Goal: Complete application form: Complete application form

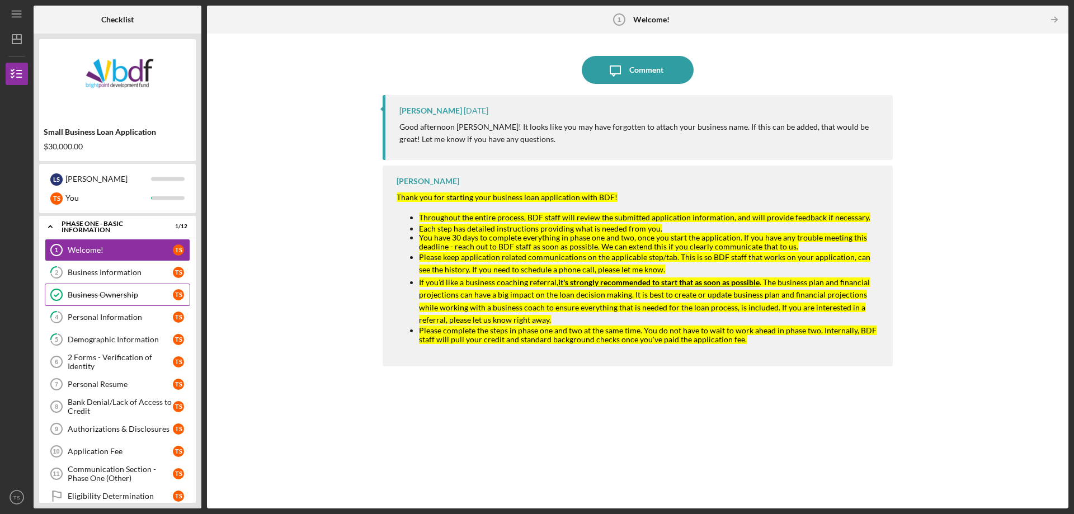
click at [147, 295] on div "Business Ownership" at bounding box center [120, 294] width 105 height 9
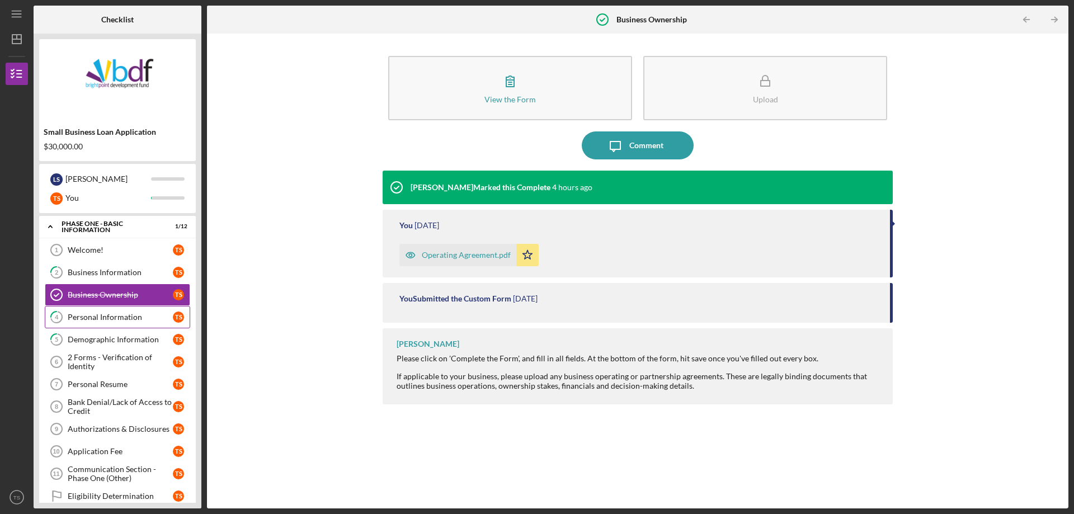
click at [102, 317] on div "Personal Information" at bounding box center [120, 317] width 105 height 9
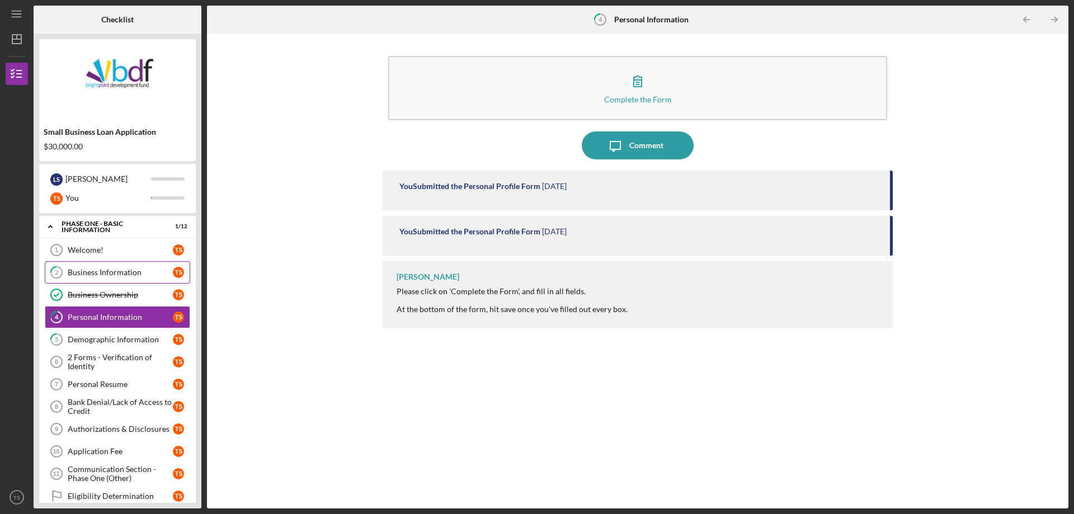
click at [90, 268] on div "Business Information" at bounding box center [120, 272] width 105 height 9
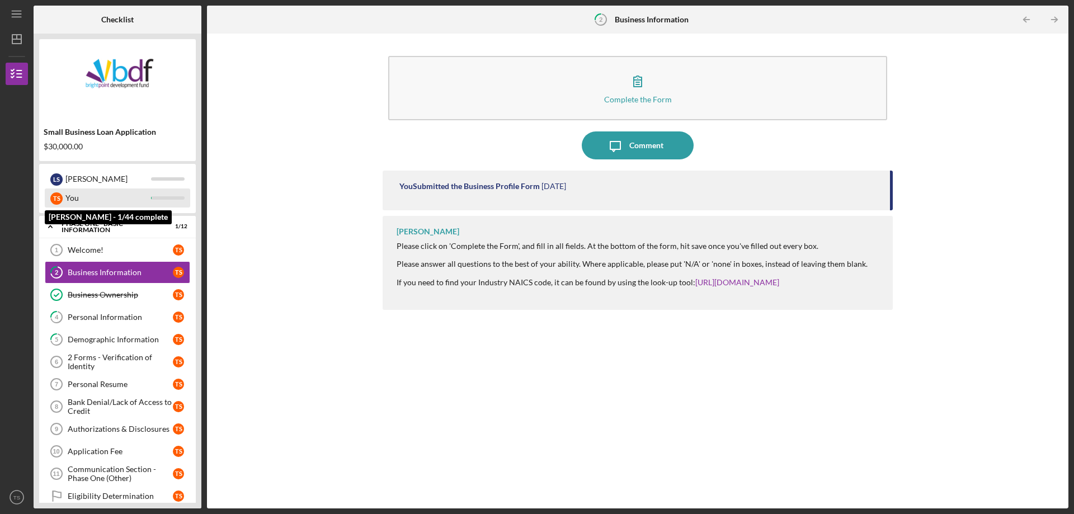
click at [72, 196] on div "You" at bounding box center [108, 198] width 86 height 19
click at [92, 135] on div "Small Business Loan Application" at bounding box center [118, 132] width 148 height 9
click at [54, 195] on div "T S" at bounding box center [56, 198] width 12 height 12
click at [134, 227] on div "Phase One - Basic Information" at bounding box center [122, 226] width 120 height 7
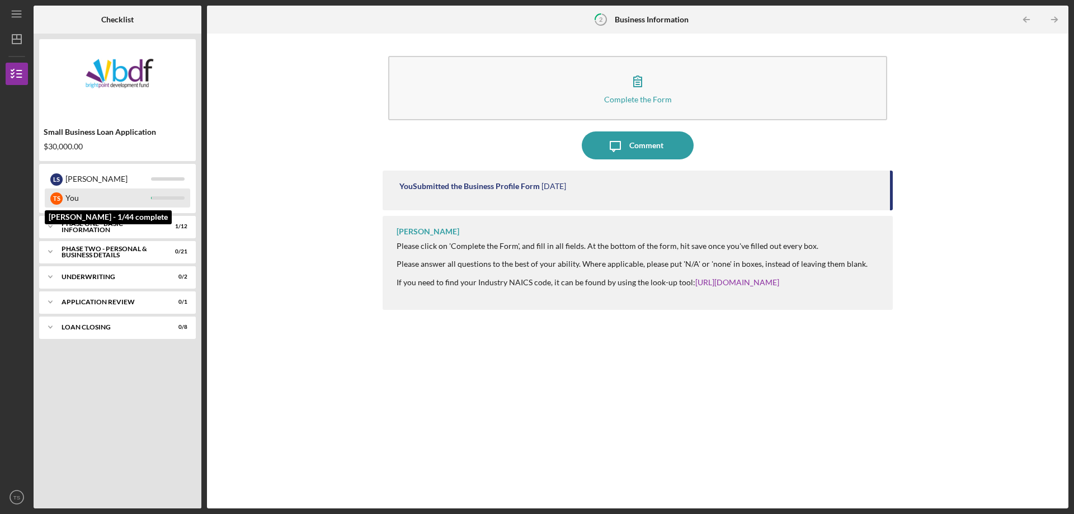
click at [70, 199] on div "You" at bounding box center [108, 198] width 86 height 19
drag, startPoint x: 45, startPoint y: 201, endPoint x: 51, endPoint y: 200, distance: 6.3
click at [49, 200] on div "T S You" at bounding box center [117, 198] width 145 height 19
click at [54, 199] on div "T S" at bounding box center [56, 198] width 12 height 12
click at [104, 227] on div "Phase One - Basic Information" at bounding box center [122, 226] width 120 height 7
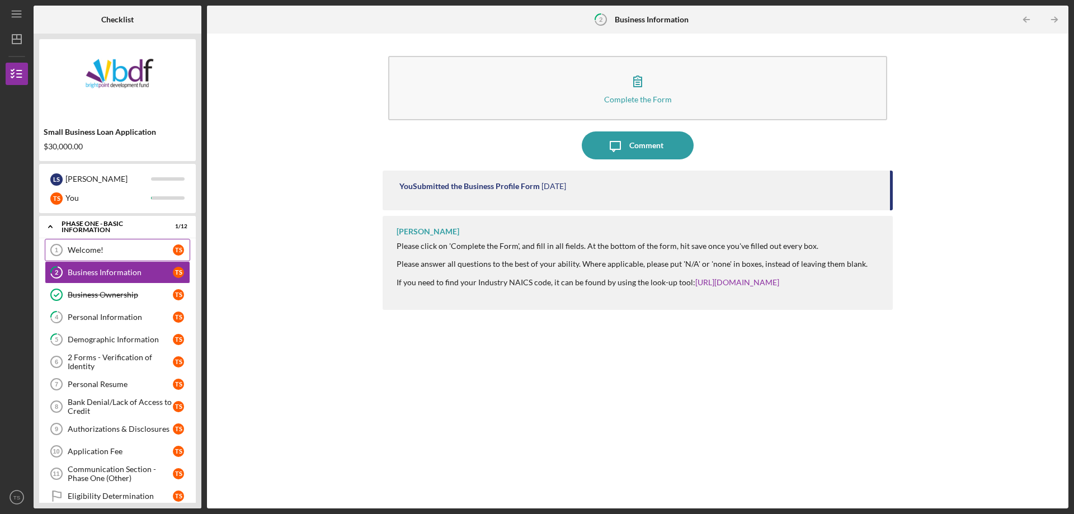
click at [90, 253] on div "Welcome!" at bounding box center [120, 250] width 105 height 9
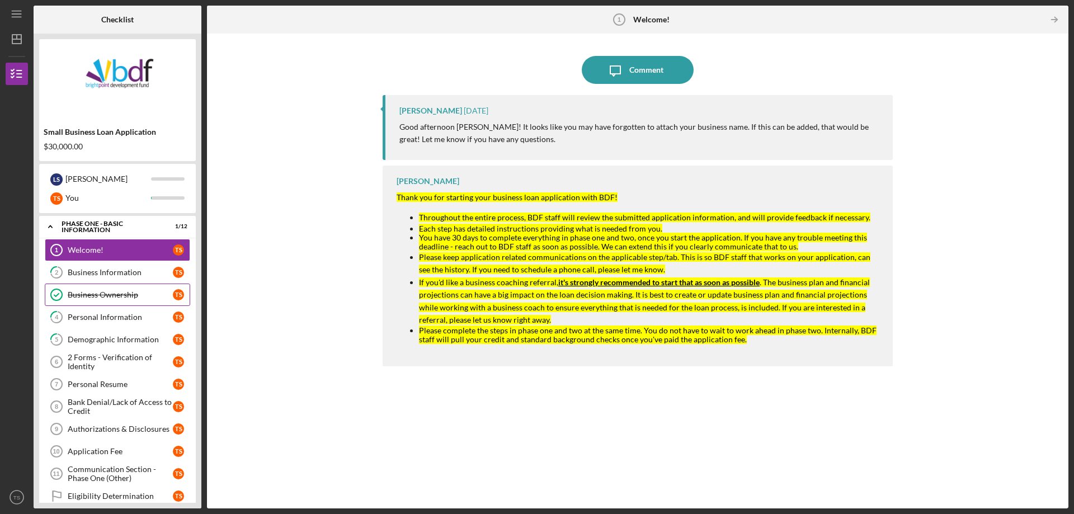
click at [119, 293] on div "Business Ownership" at bounding box center [120, 294] width 105 height 9
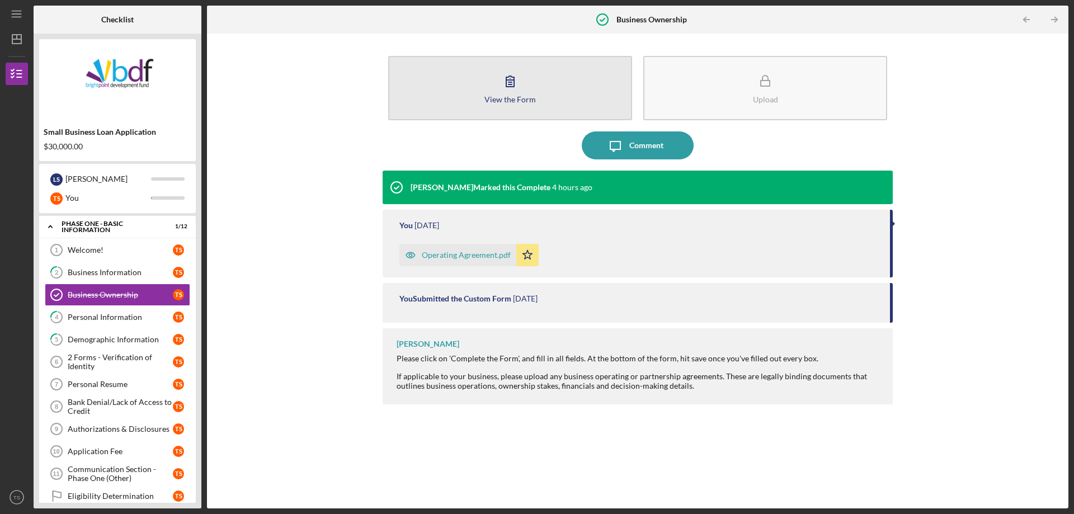
click at [523, 101] on div "View the Form" at bounding box center [509, 99] width 51 height 8
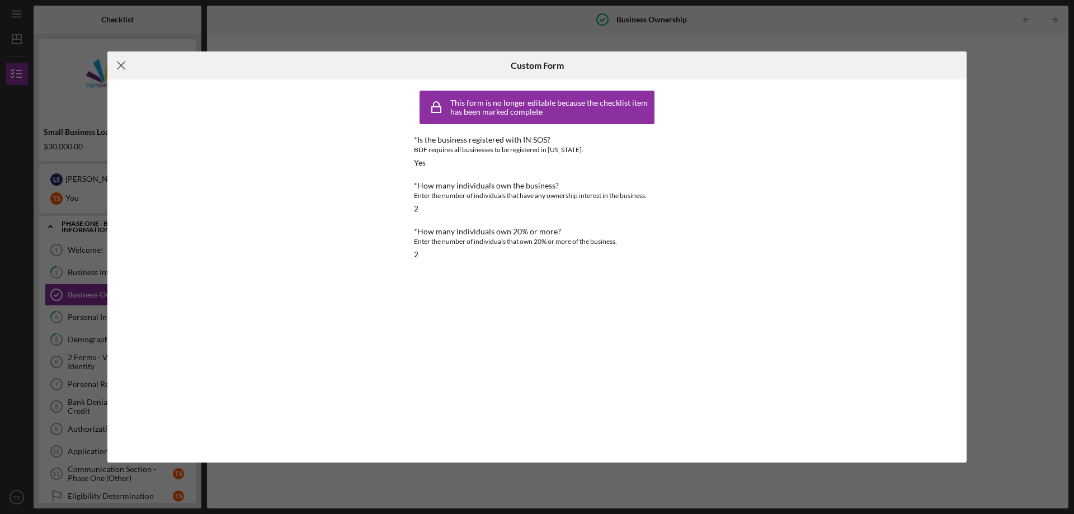
click at [117, 64] on icon "Icon/Menu Close" at bounding box center [121, 65] width 28 height 28
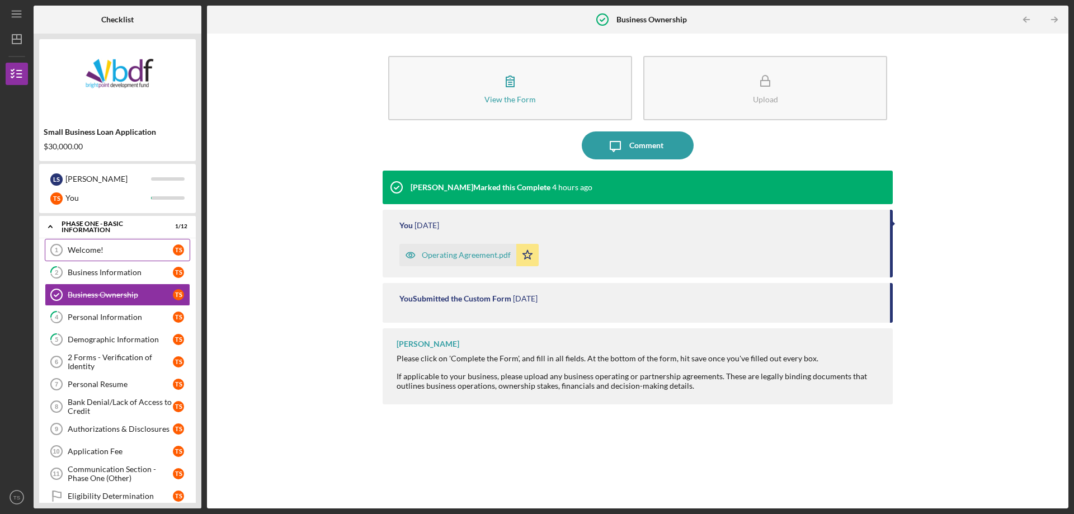
click at [88, 254] on div "Welcome!" at bounding box center [120, 250] width 105 height 9
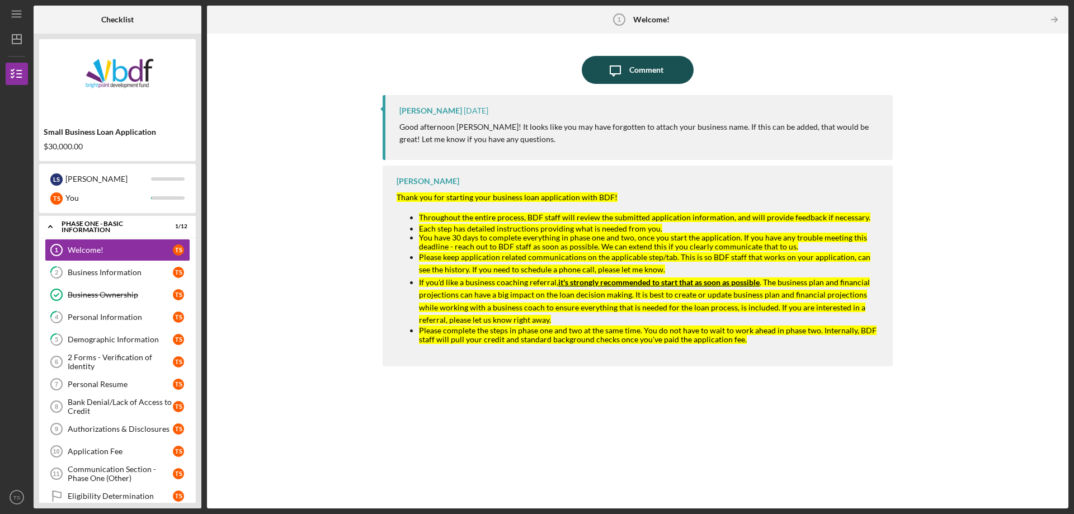
click at [589, 74] on button "Icon/Message Comment" at bounding box center [638, 70] width 112 height 28
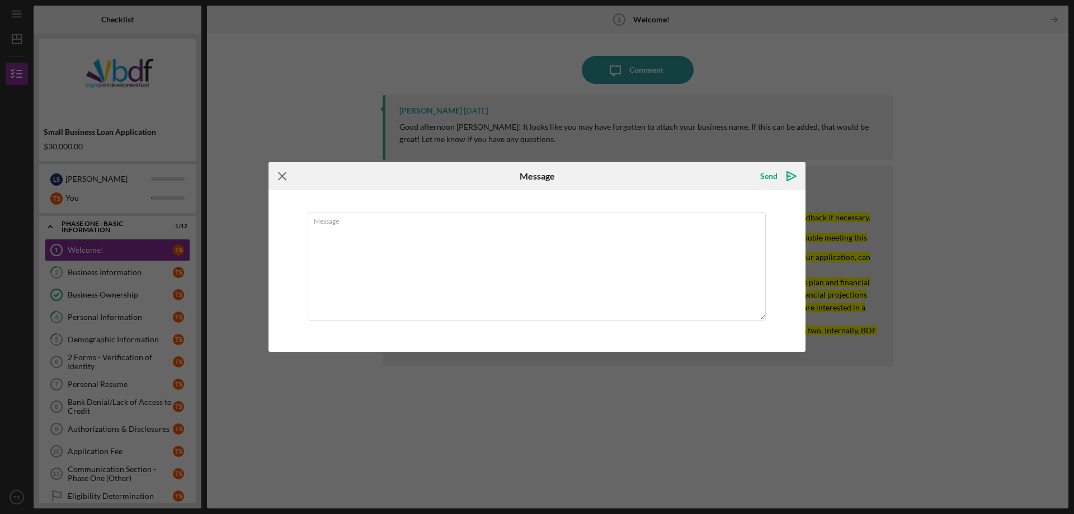
click at [281, 179] on icon "Icon/Menu Close" at bounding box center [283, 176] width 28 height 28
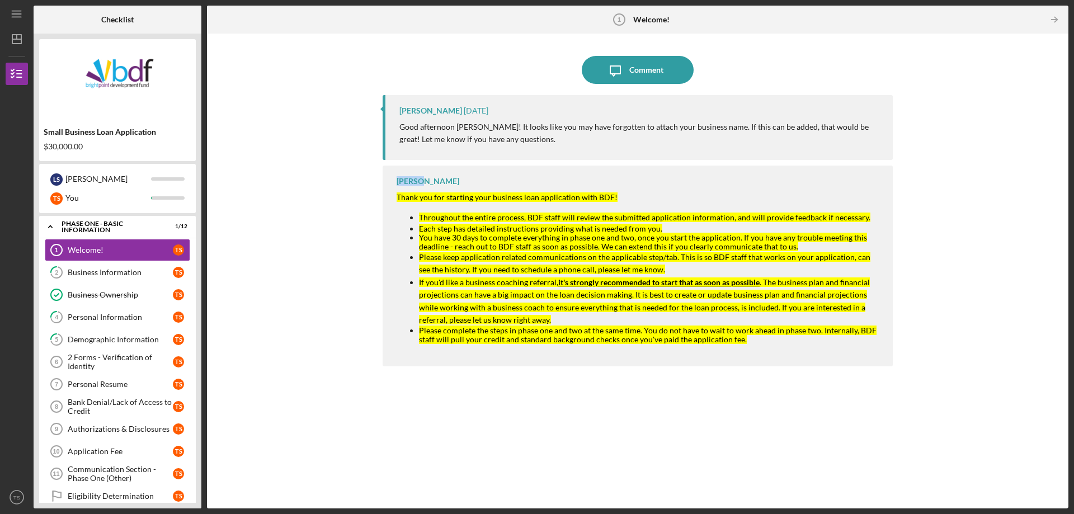
drag, startPoint x: 397, startPoint y: 183, endPoint x: 423, endPoint y: 185, distance: 26.4
click at [423, 185] on div "[PERSON_NAME] Thank you for starting your business loan application with BDF! T…" at bounding box center [638, 266] width 510 height 201
copy div "[PERSON_NAME]"
click at [624, 73] on icon "Icon/Message" at bounding box center [615, 70] width 28 height 28
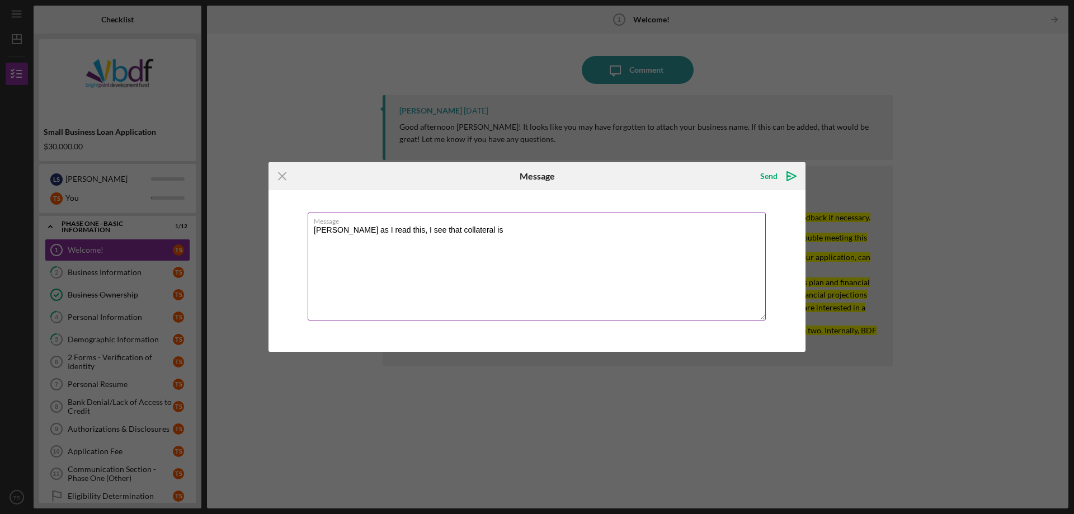
click at [474, 235] on textarea "[PERSON_NAME] as I read this, I see that collateral is" at bounding box center [537, 267] width 458 height 108
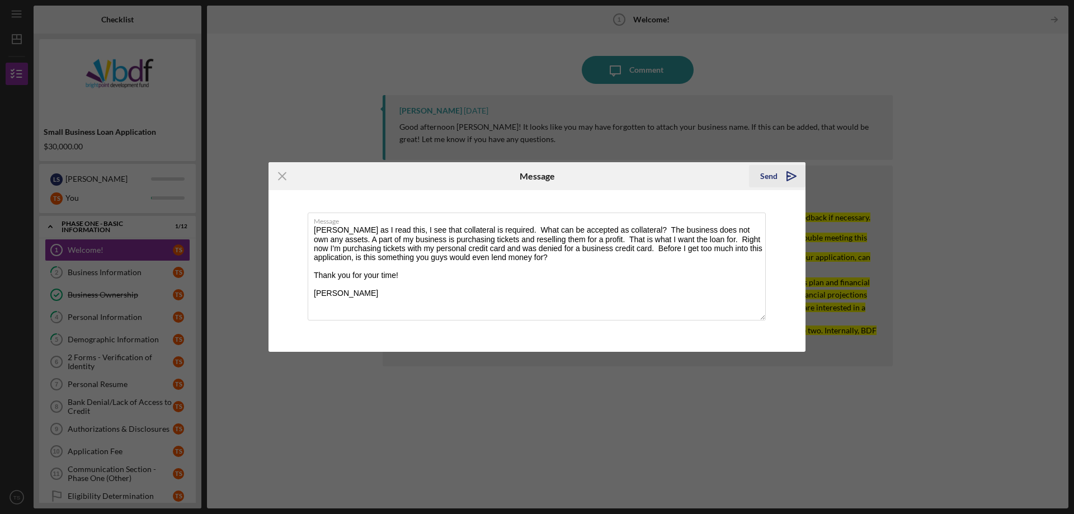
type textarea "[PERSON_NAME] as I read this, I see that collateral is required. What can be ac…"
click at [774, 172] on div "Send" at bounding box center [768, 176] width 17 height 22
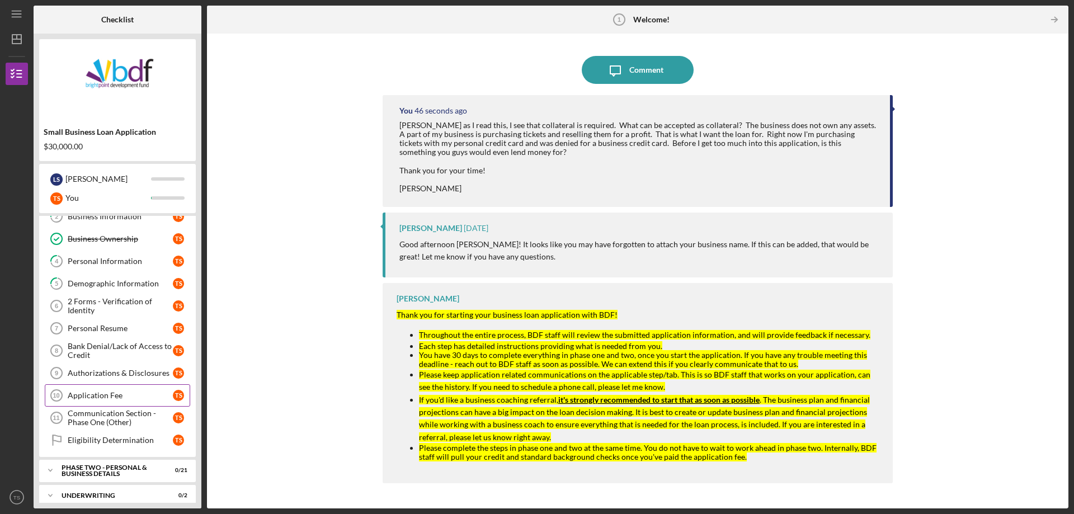
scroll to position [116, 0]
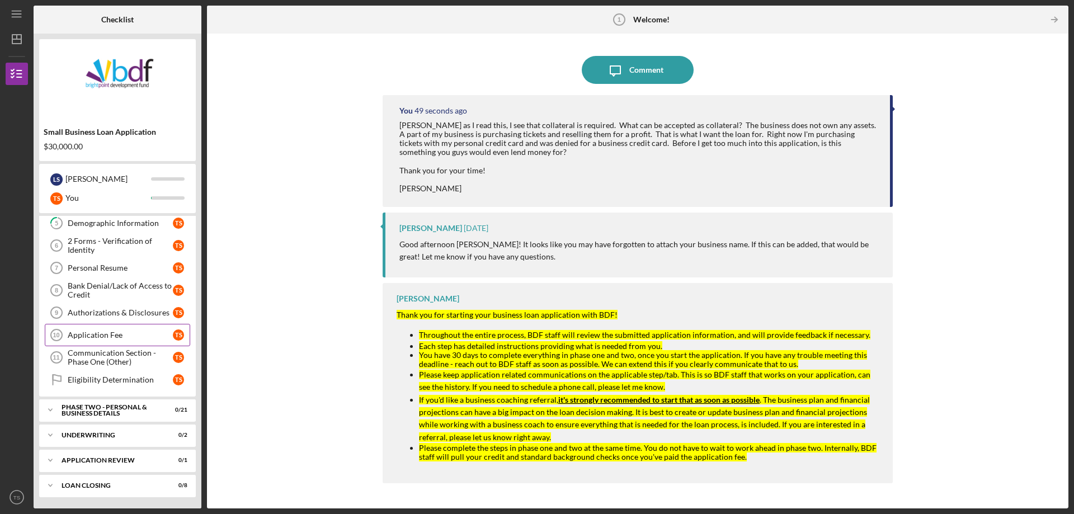
click at [131, 332] on div "Application Fee" at bounding box center [120, 335] width 105 height 9
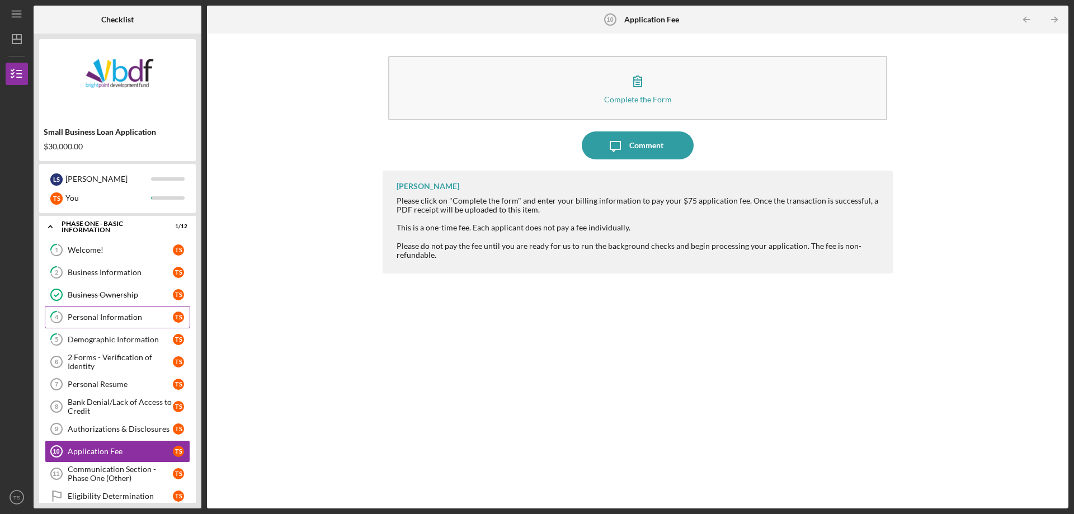
click at [118, 313] on div "Personal Information" at bounding box center [120, 317] width 105 height 9
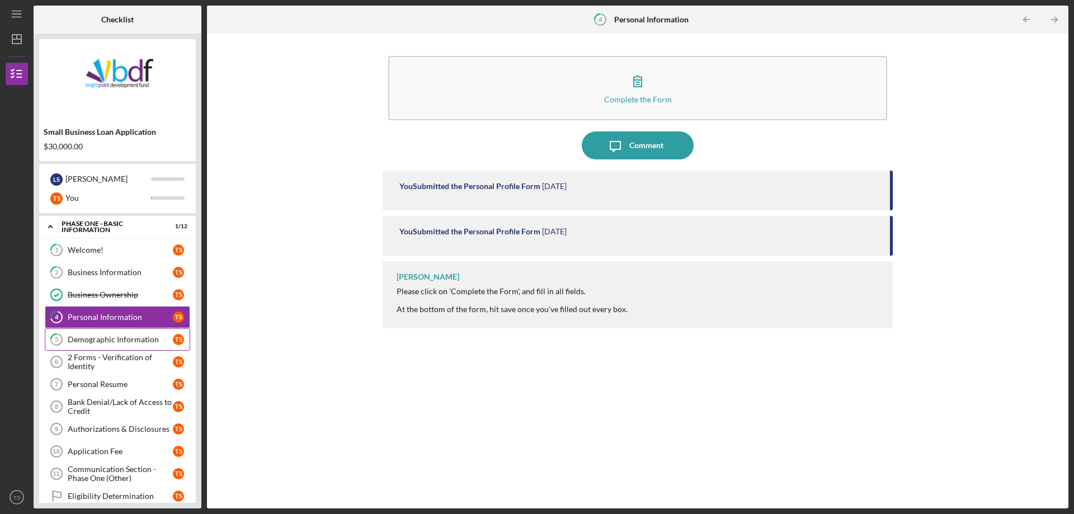
click at [123, 335] on div "Demographic Information" at bounding box center [120, 339] width 105 height 9
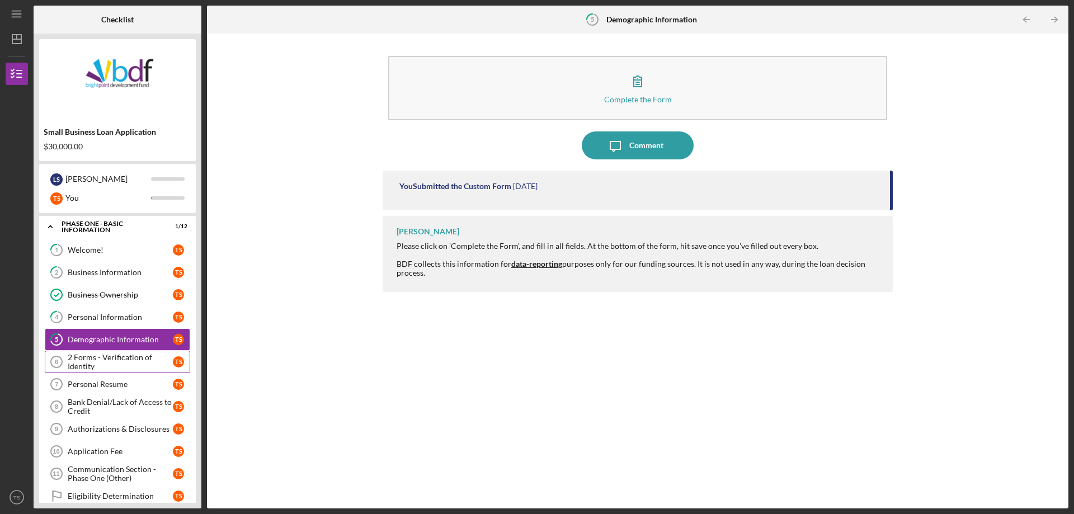
click at [123, 360] on div "2 Forms - Verification of Identity" at bounding box center [120, 362] width 105 height 18
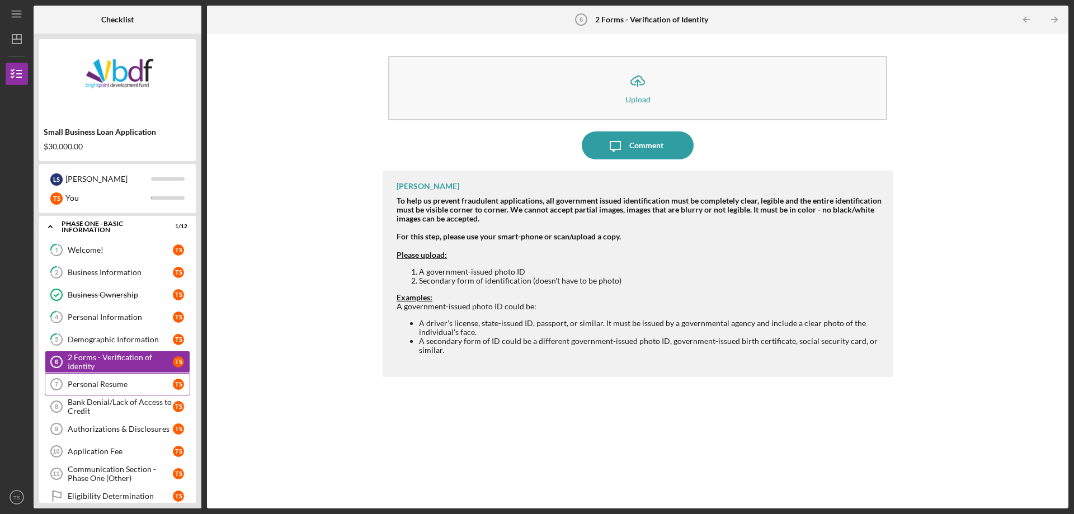
click at [116, 379] on link "Personal Resume 7 Personal Resume T S" at bounding box center [117, 384] width 145 height 22
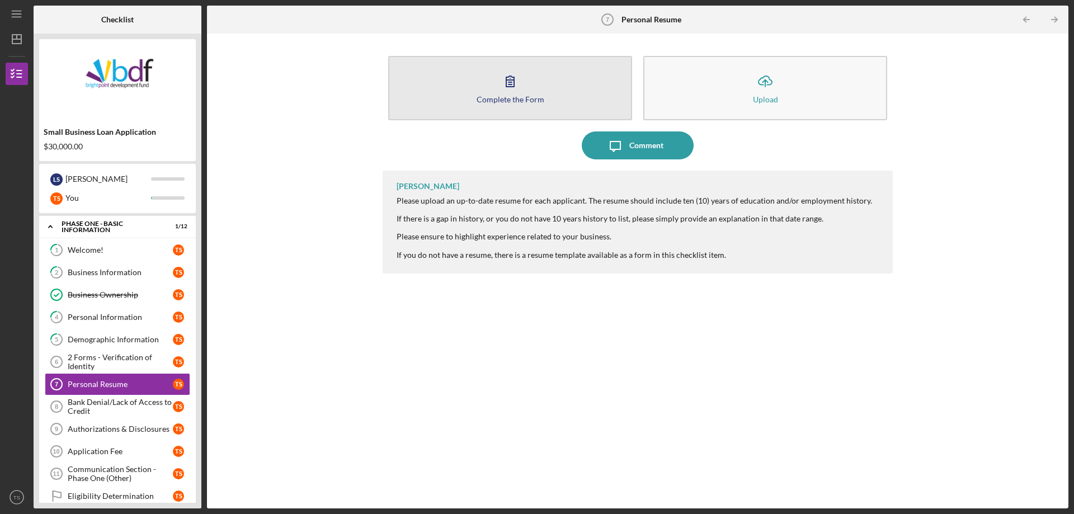
click at [458, 87] on button "Complete the Form Form" at bounding box center [510, 88] width 244 height 64
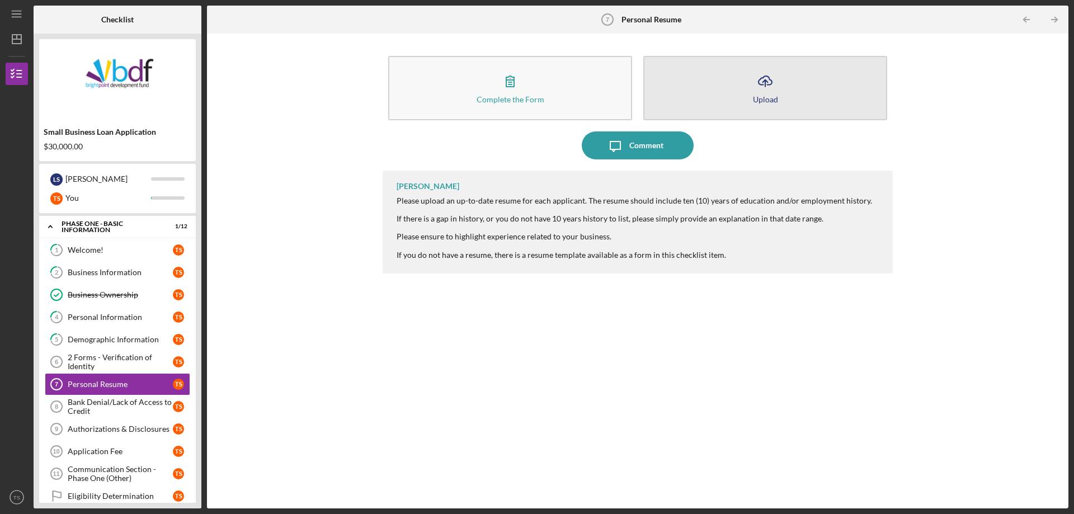
click at [768, 88] on icon "Icon/Upload" at bounding box center [765, 81] width 28 height 28
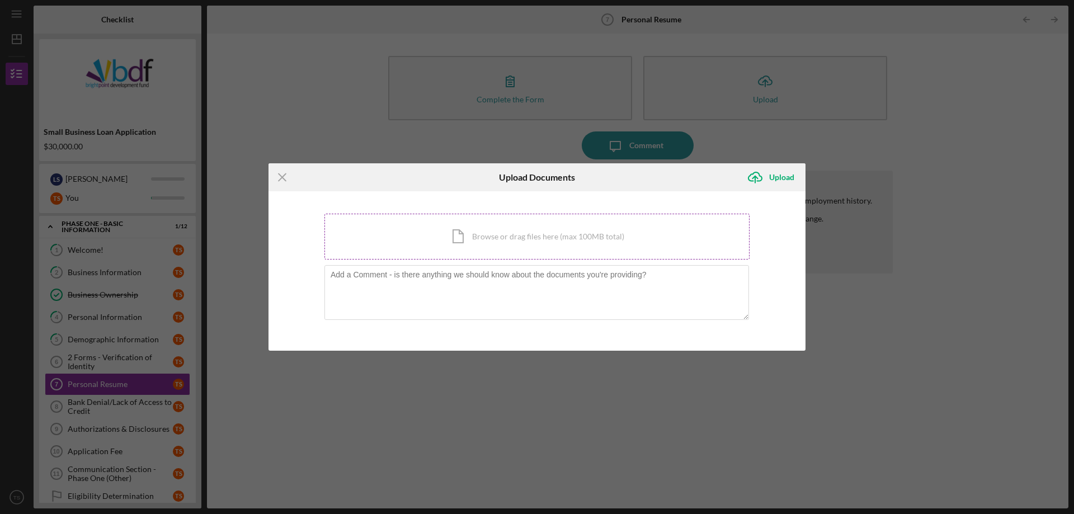
click at [488, 236] on div "Icon/Document Browse or drag files here (max 100MB total) Tap to choose files o…" at bounding box center [536, 237] width 425 height 46
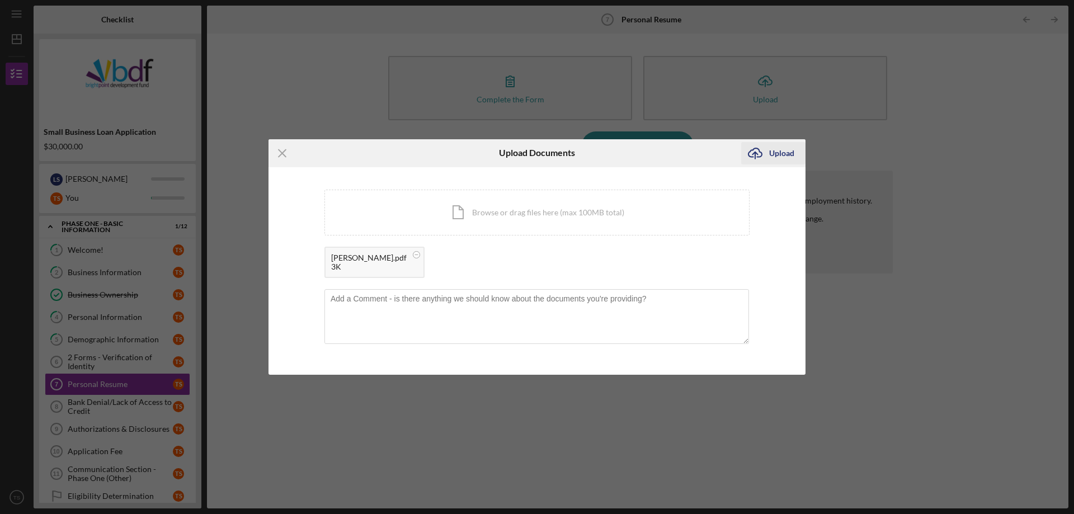
click at [778, 153] on div "Upload" at bounding box center [781, 153] width 25 height 22
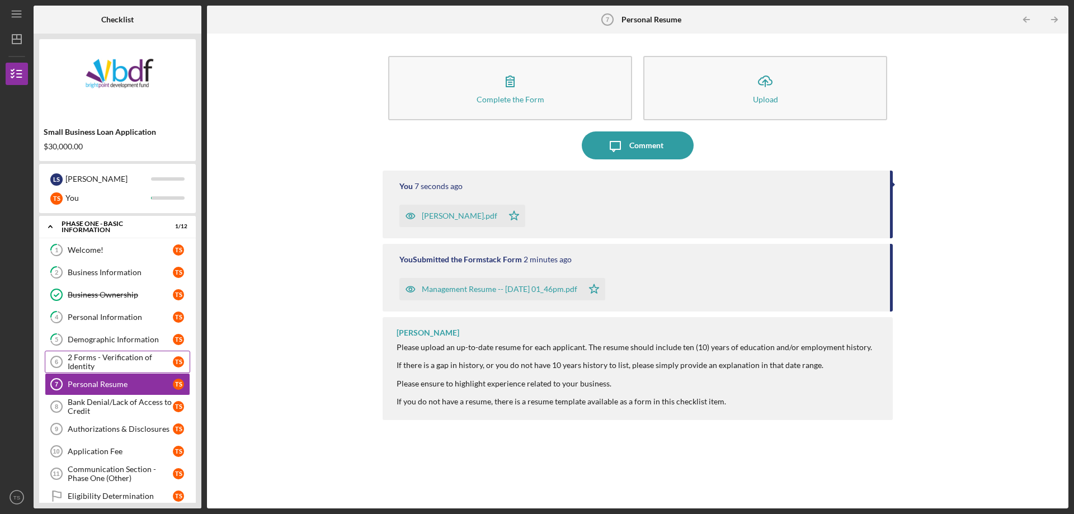
click at [131, 354] on div "2 Forms - Verification of Identity" at bounding box center [120, 362] width 105 height 18
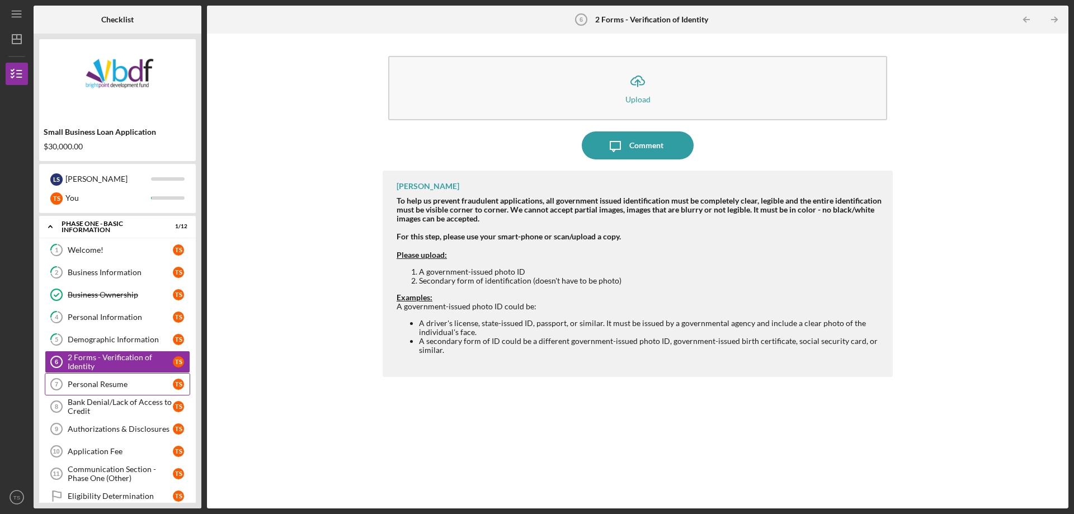
click at [124, 380] on div "Personal Resume" at bounding box center [120, 384] width 105 height 9
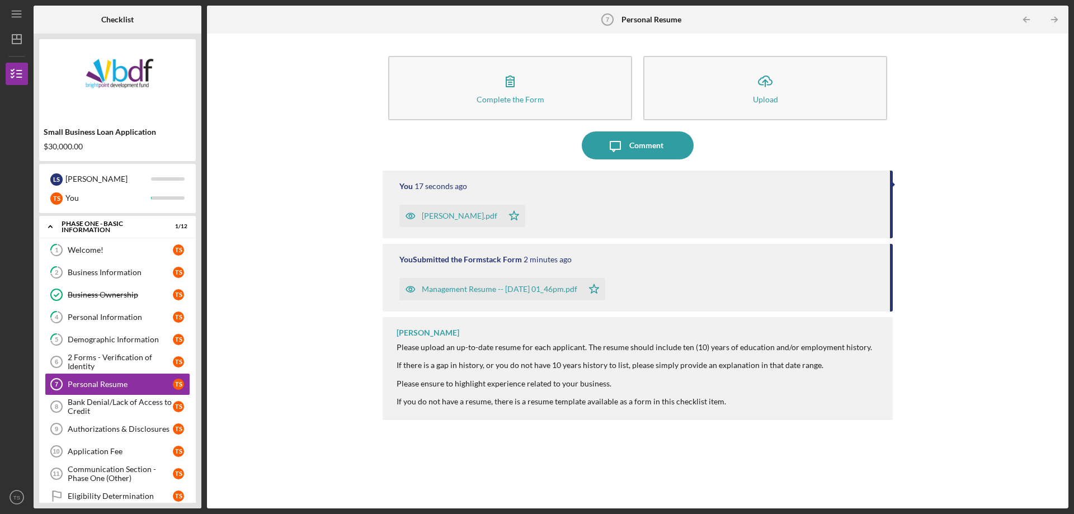
click at [332, 366] on div "Complete the Form Form Icon/Upload Upload Icon/Message Comment You 17 seconds a…" at bounding box center [638, 271] width 850 height 464
click at [149, 396] on link "Bank Denial/Lack of Access to Credit 8 Bank Denial/Lack of Access to Credit T S" at bounding box center [117, 407] width 145 height 22
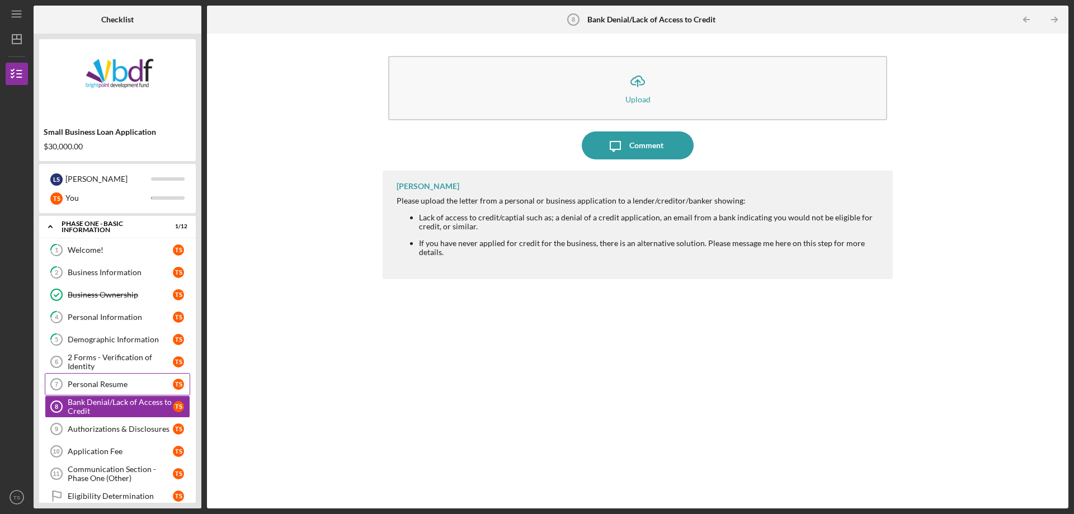
click at [136, 380] on div "Personal Resume" at bounding box center [120, 384] width 105 height 9
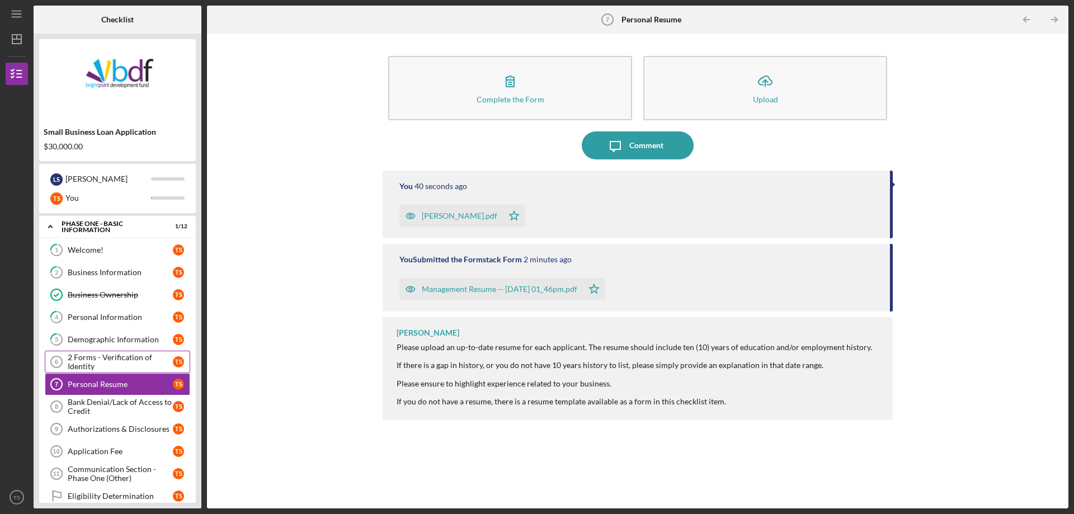
click at [115, 365] on div "2 Forms - Verification of Identity" at bounding box center [120, 362] width 105 height 18
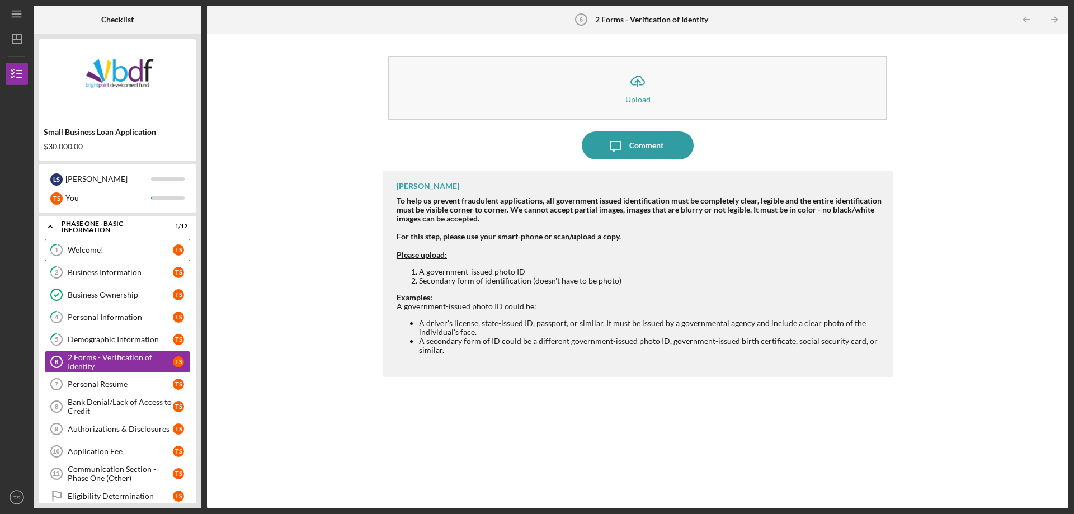
click at [91, 247] on div "Welcome!" at bounding box center [120, 250] width 105 height 9
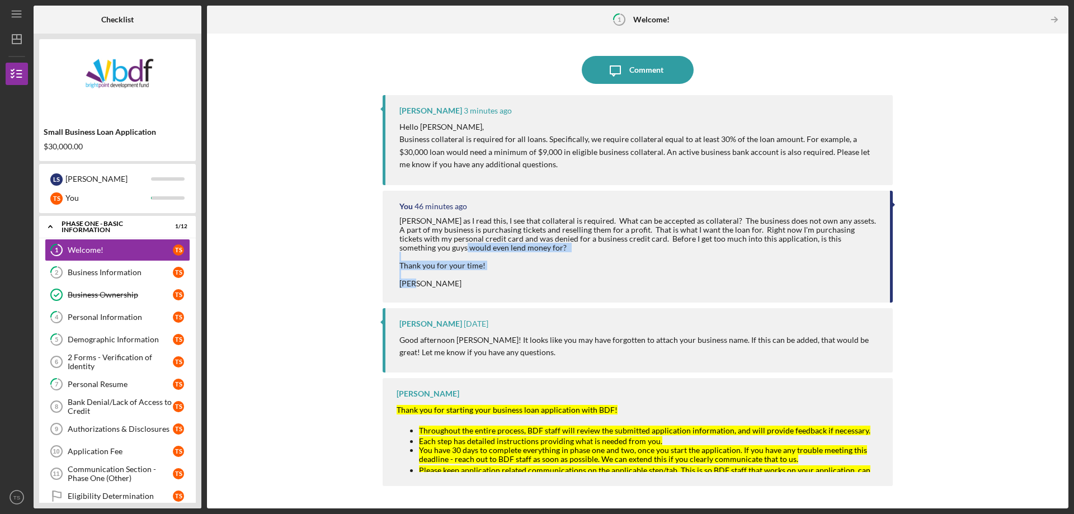
drag, startPoint x: 891, startPoint y: 241, endPoint x: 892, endPoint y: 282, distance: 41.4
click at [892, 282] on div "You 46 minutes ago Jeremy as I read this, I see that collateral is required. Wh…" at bounding box center [638, 247] width 510 height 112
click at [785, 276] on div "[PERSON_NAME] as I read this, I see that collateral is required. What can be ac…" at bounding box center [638, 252] width 479 height 72
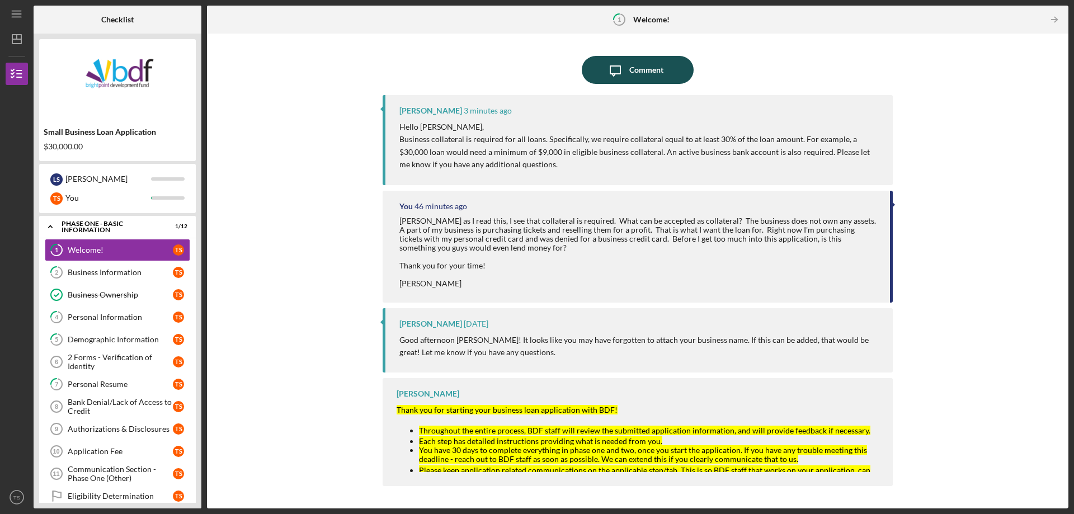
click at [632, 67] on div "Comment" at bounding box center [646, 70] width 34 height 28
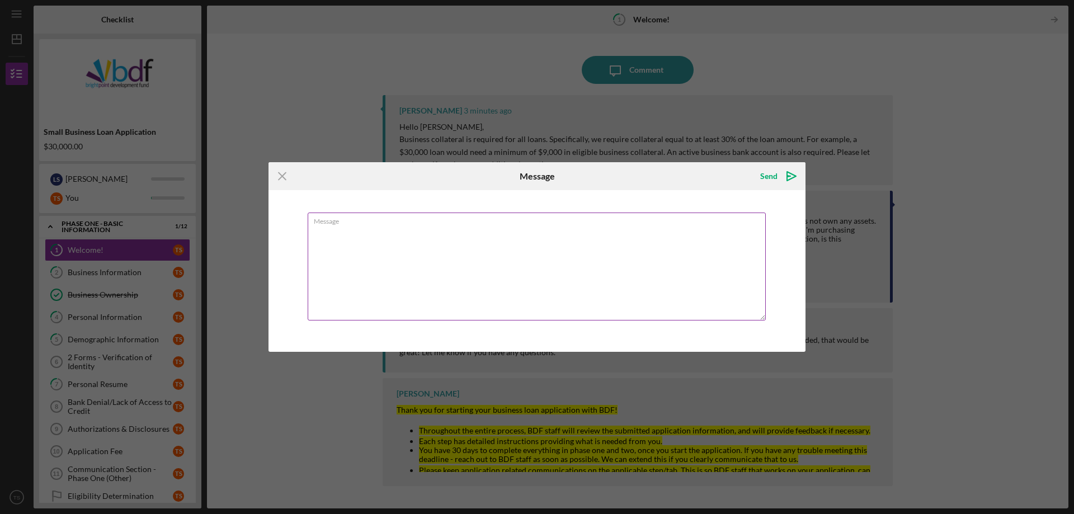
click at [457, 246] on textarea "Message" at bounding box center [537, 267] width 458 height 108
type textarea "I do have a business bank account. So if I have no assets, it's probably a wast…"
click at [771, 177] on div "Send" at bounding box center [768, 176] width 17 height 22
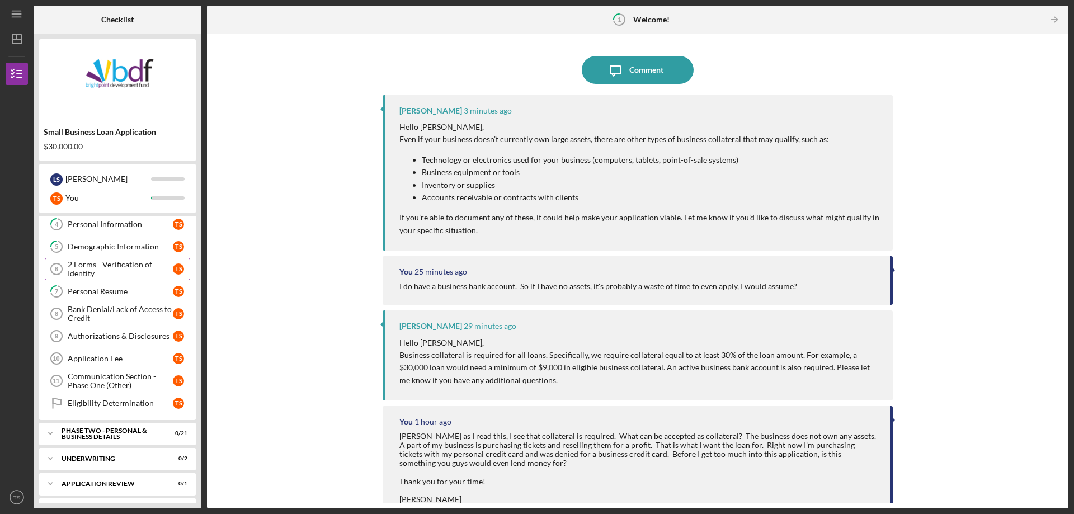
scroll to position [112, 0]
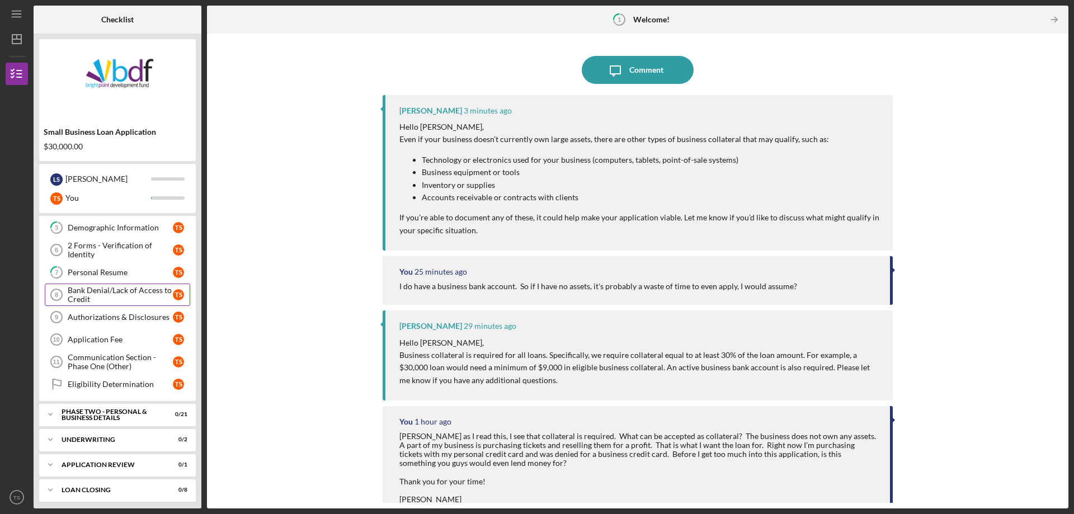
click at [114, 294] on div "Bank Denial/Lack of Access to Credit" at bounding box center [120, 295] width 105 height 18
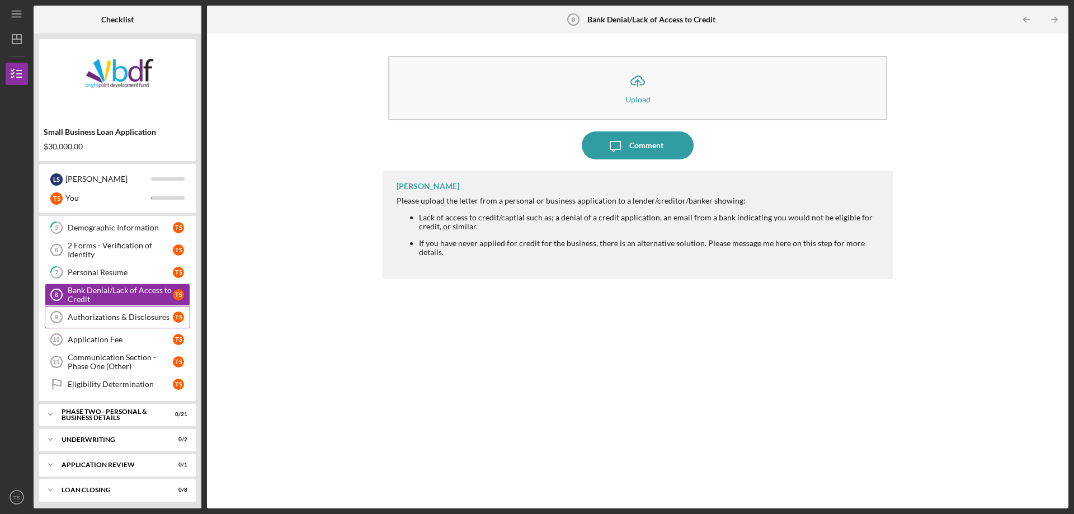
click at [129, 319] on div "Authorizations & Disclosures" at bounding box center [120, 317] width 105 height 9
